Goal: Transaction & Acquisition: Purchase product/service

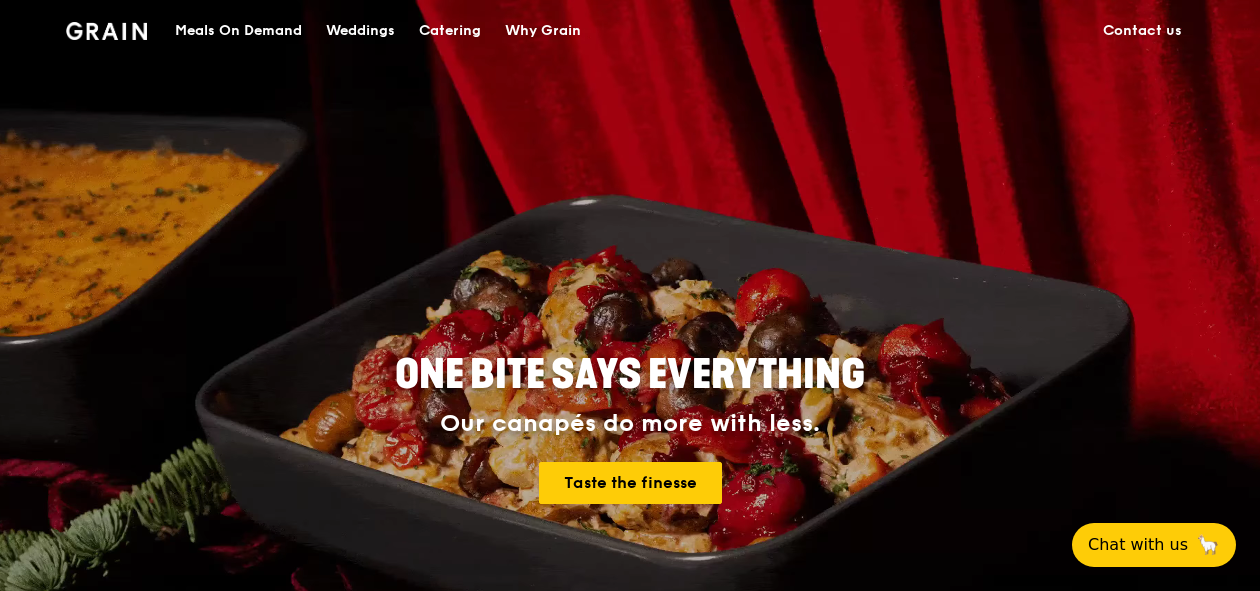
click at [252, 23] on div "Meals On Demand" at bounding box center [238, 31] width 127 height 60
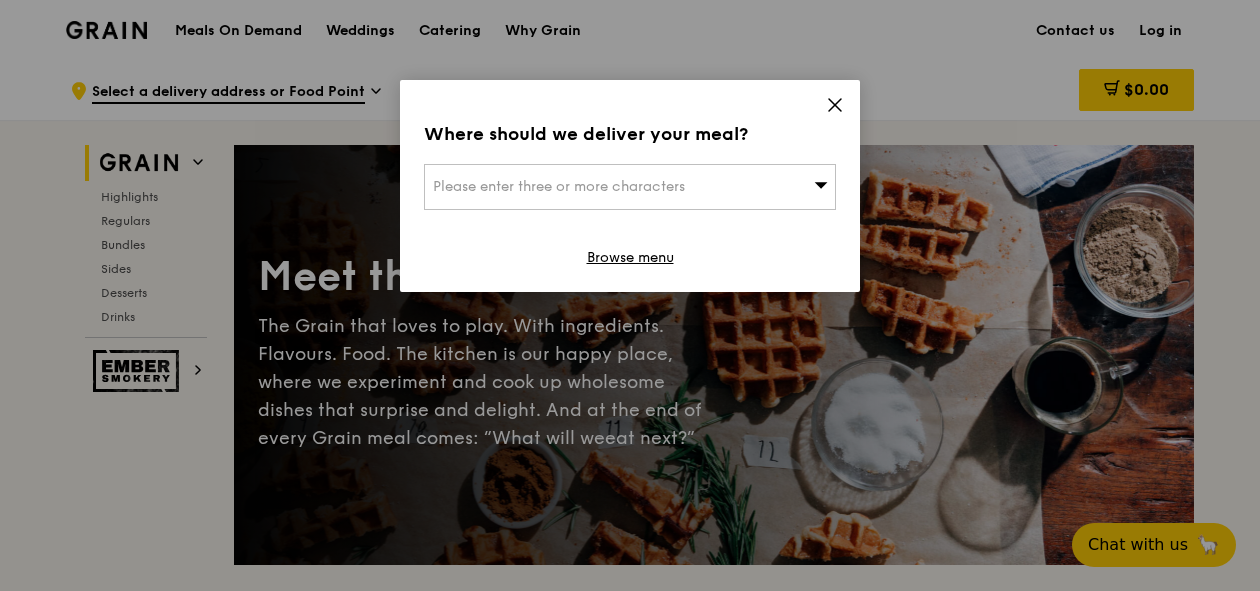
click at [840, 104] on icon at bounding box center [835, 105] width 18 height 18
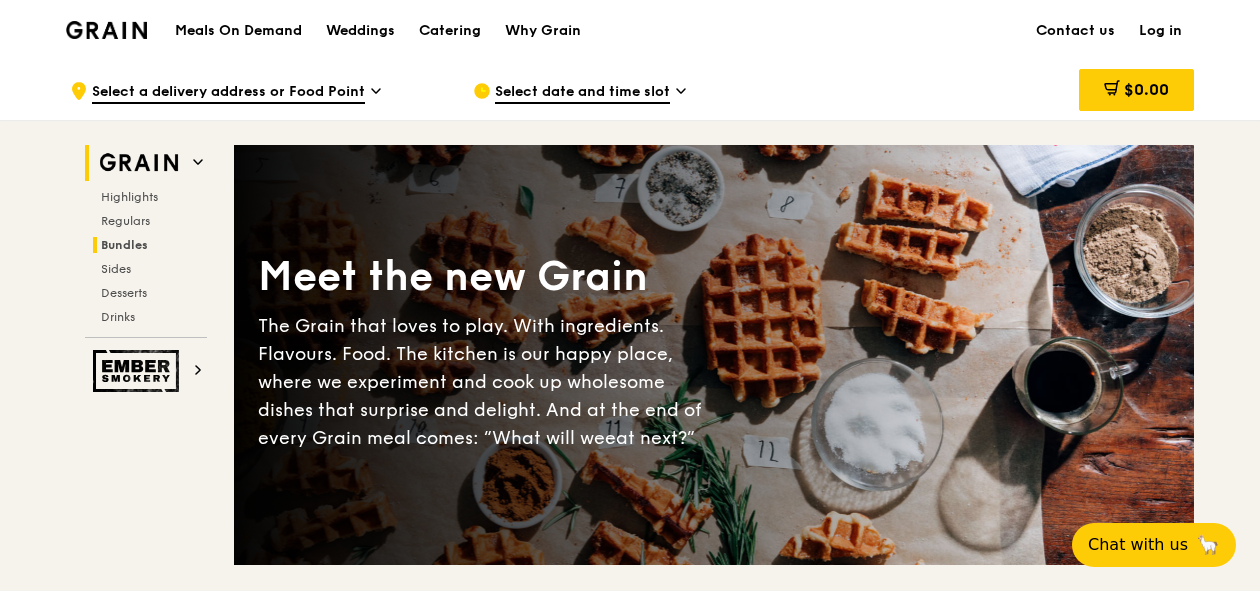
click at [124, 246] on span "Bundles" at bounding box center [124, 245] width 47 height 14
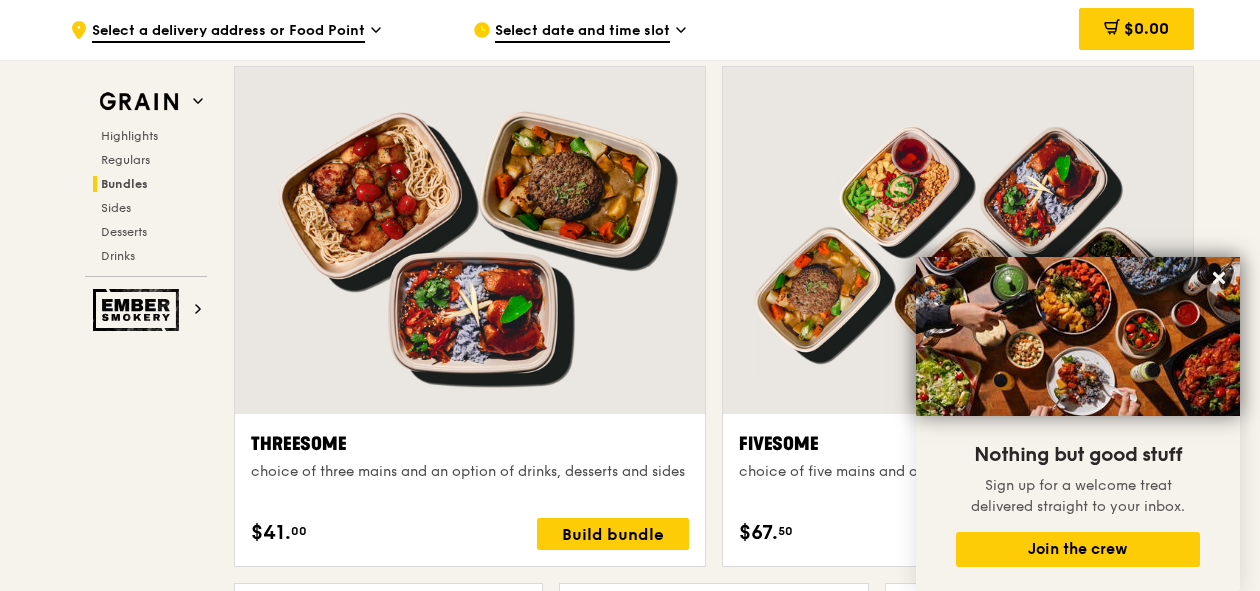
scroll to position [3595, 0]
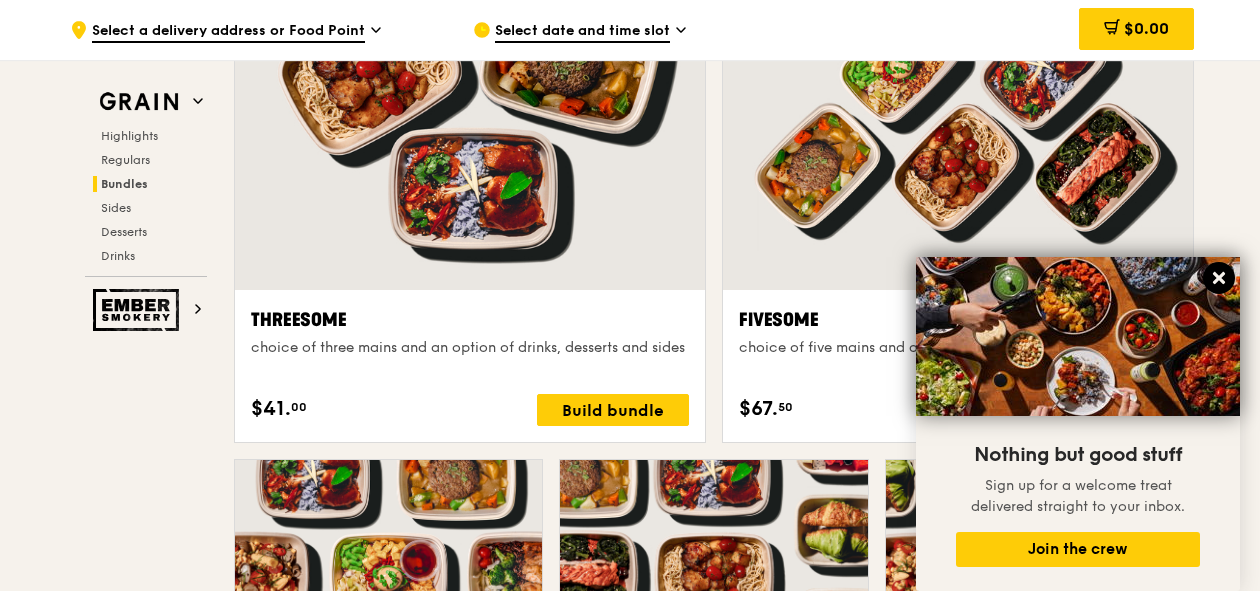
click at [1218, 272] on icon at bounding box center [1219, 278] width 18 height 18
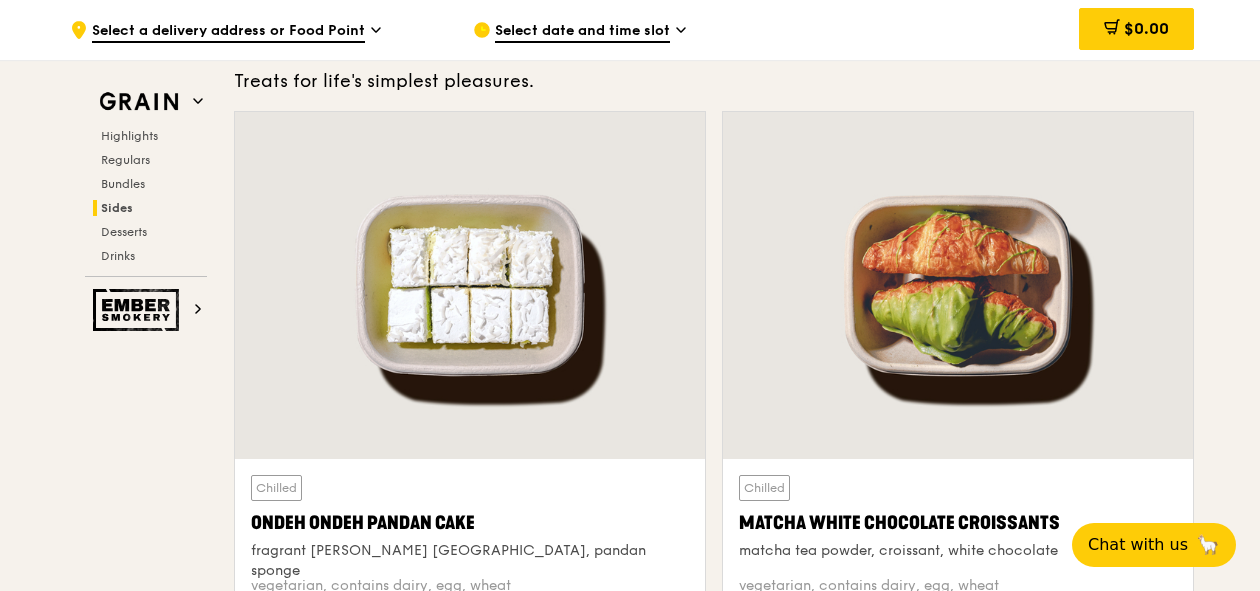
scroll to position [5995, 0]
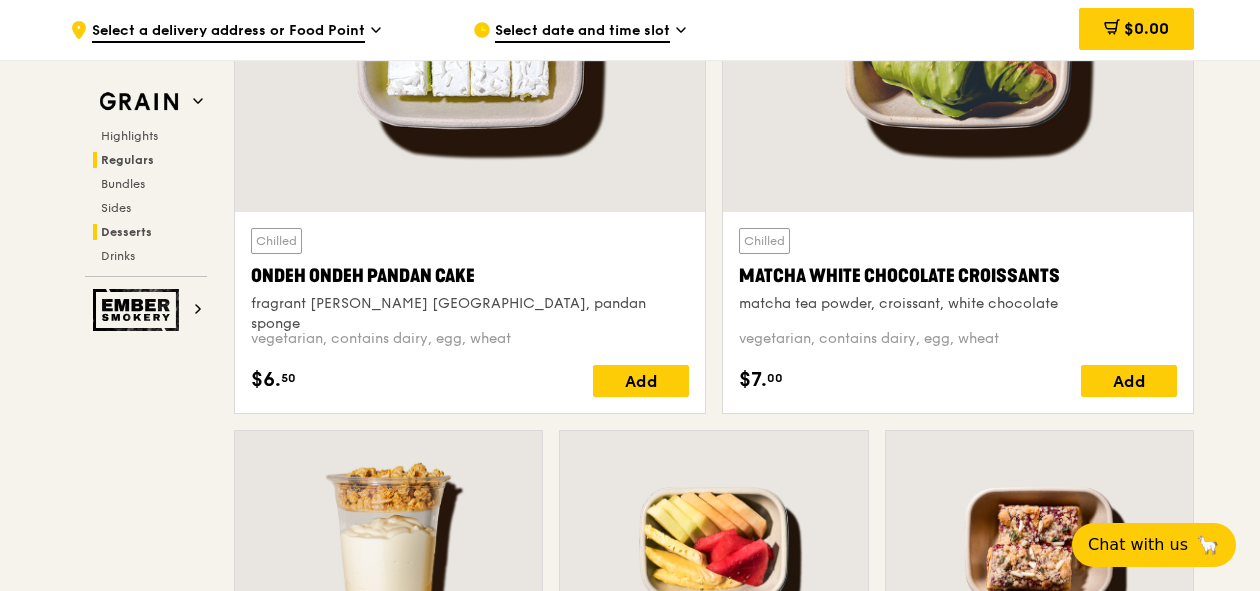
click at [130, 153] on span "Regulars" at bounding box center [127, 160] width 53 height 14
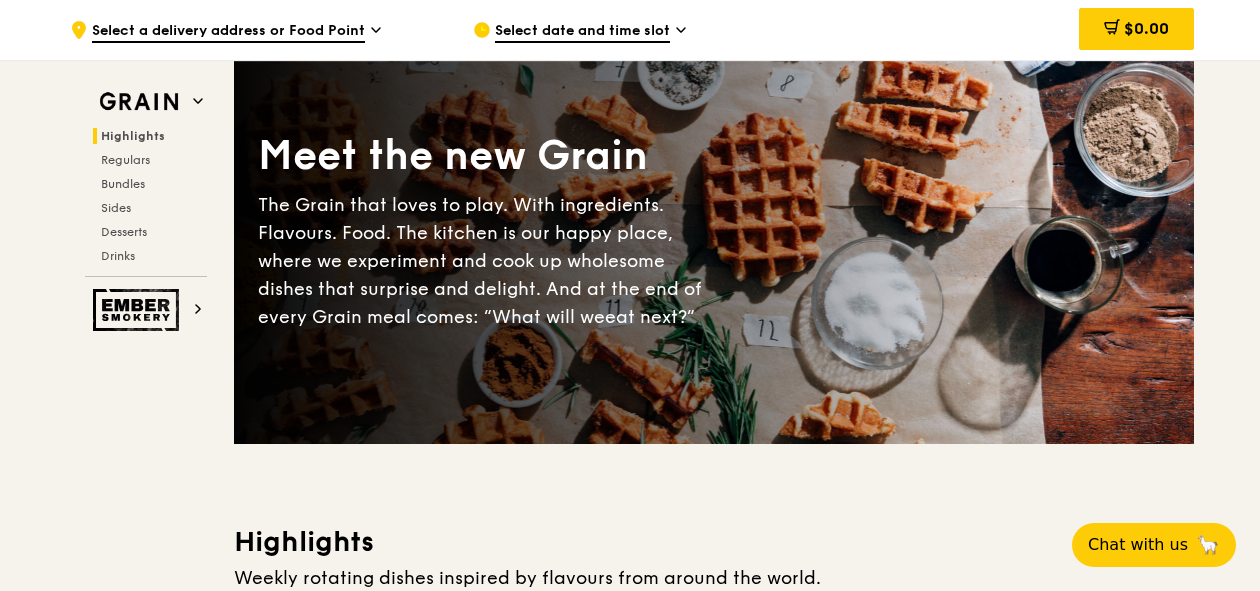
scroll to position [0, 0]
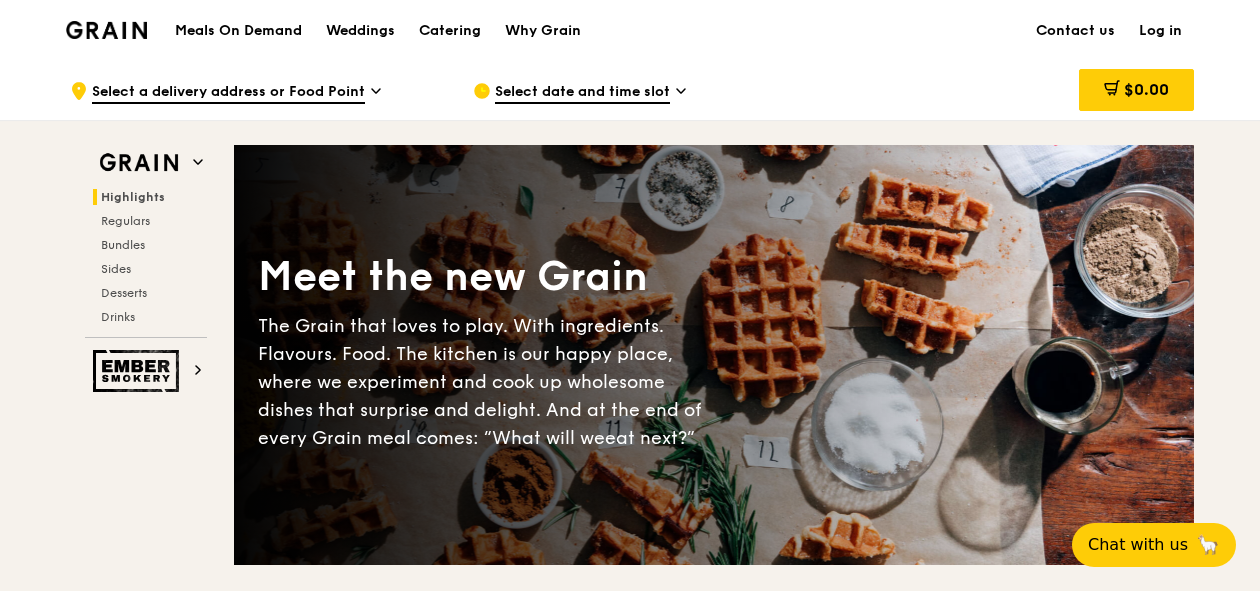
click at [258, 27] on h1 "Meals On Demand" at bounding box center [238, 31] width 127 height 20
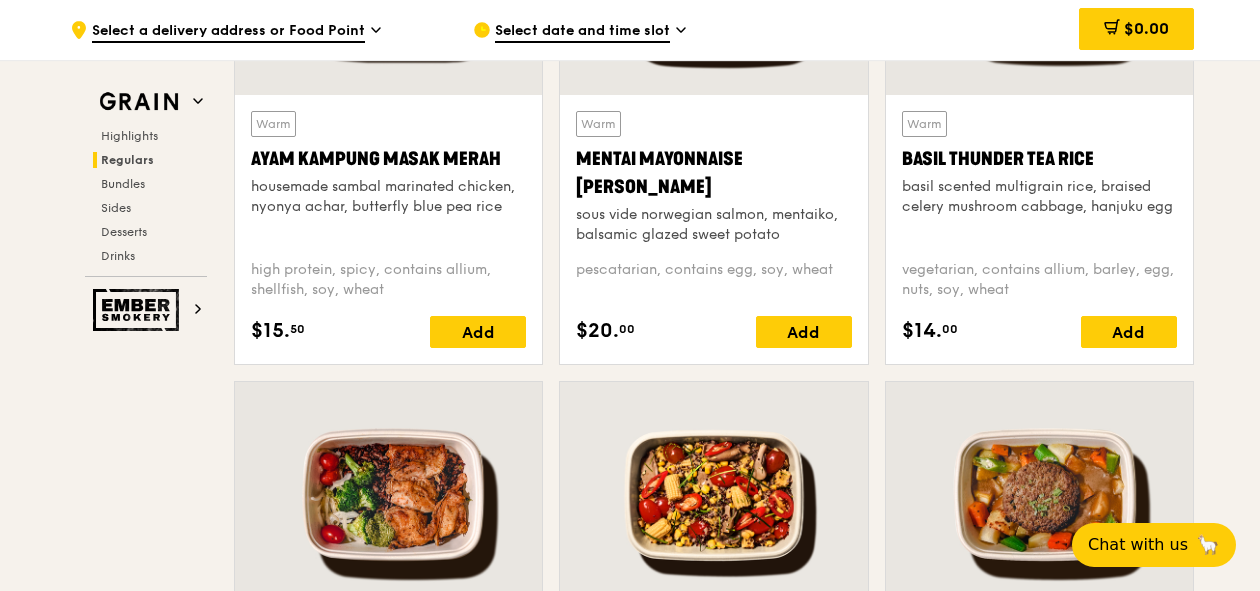
scroll to position [1800, 0]
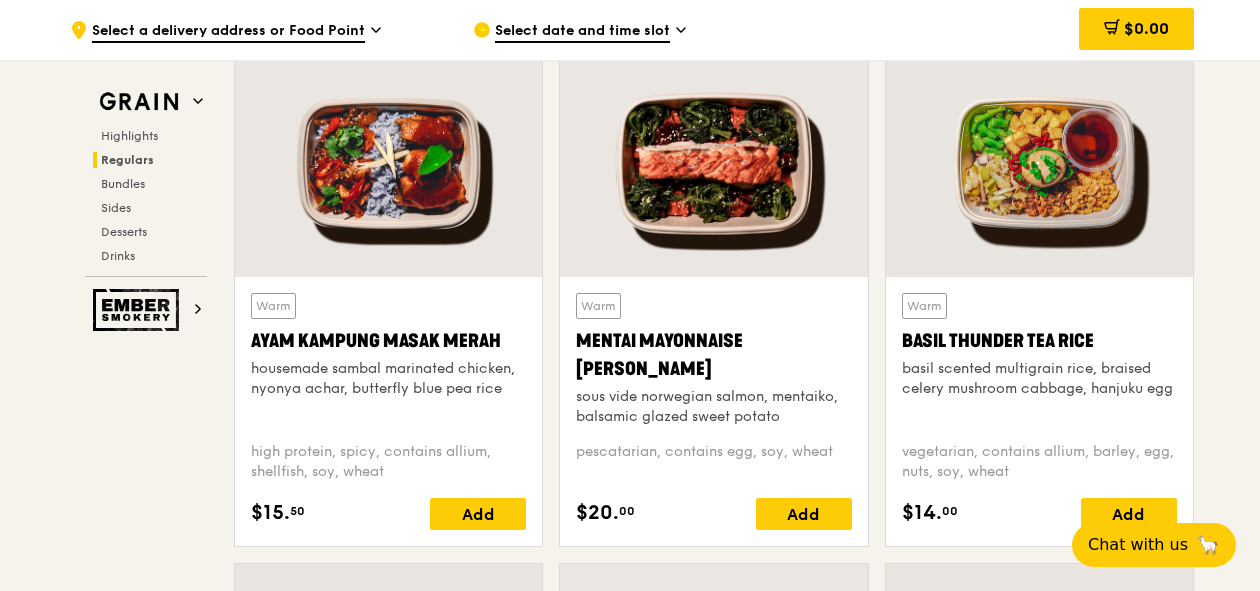
click at [1092, 204] on div at bounding box center [1039, 163] width 307 height 227
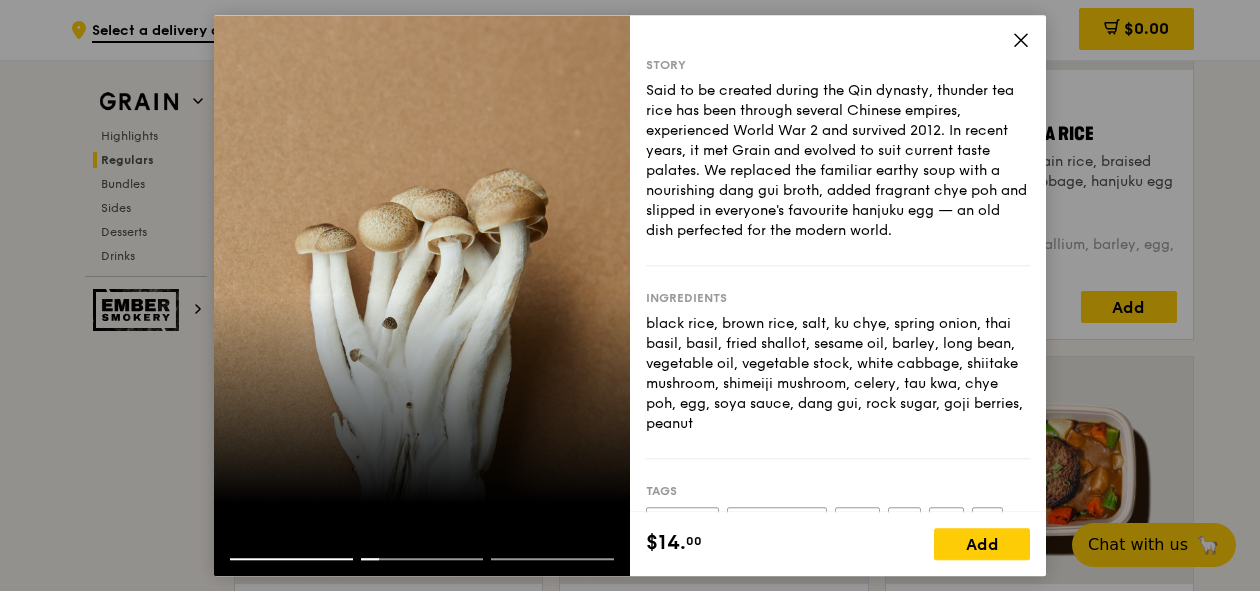
scroll to position [1920, 0]
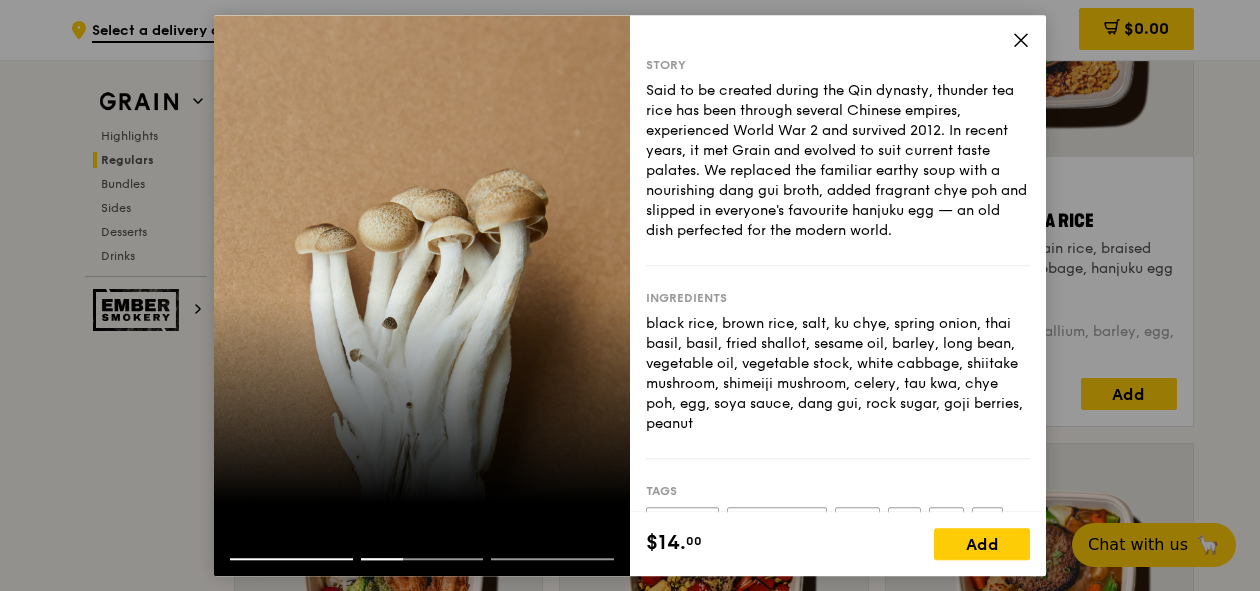
click at [1006, 37] on div "Story Said to be created during the Qin dynasty, thunder tea rice has been thro…" at bounding box center [838, 263] width 416 height 497
click at [1012, 33] on icon at bounding box center [1021, 40] width 18 height 18
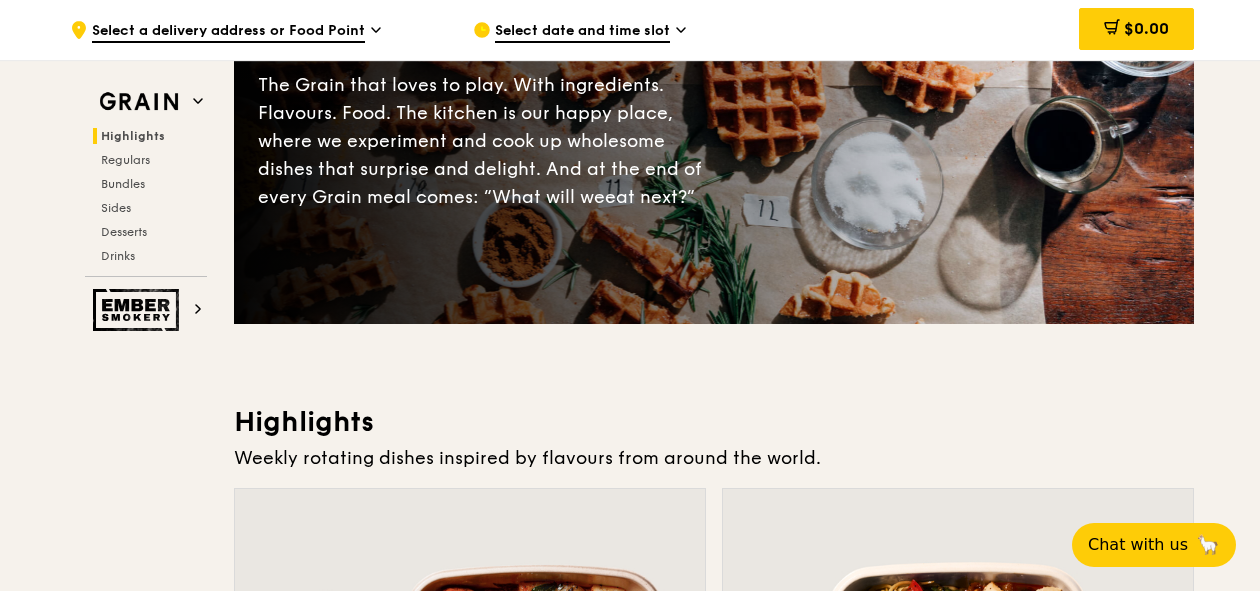
scroll to position [0, 0]
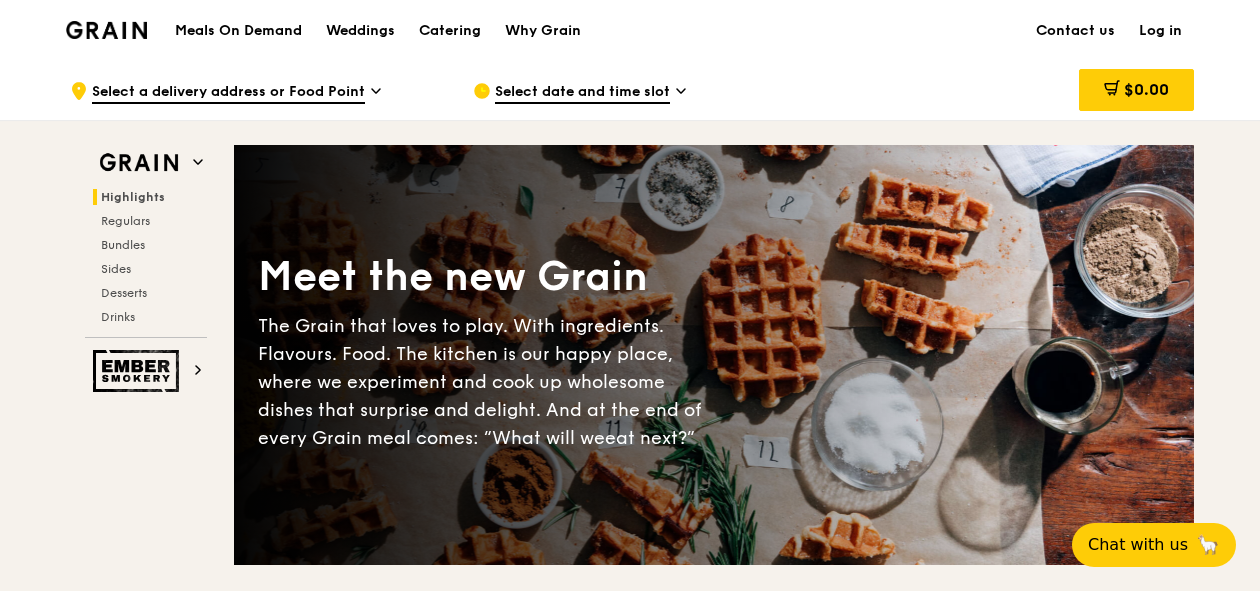
click at [144, 197] on span "Highlights" at bounding box center [133, 197] width 64 height 14
